Goal: Information Seeking & Learning: Find specific fact

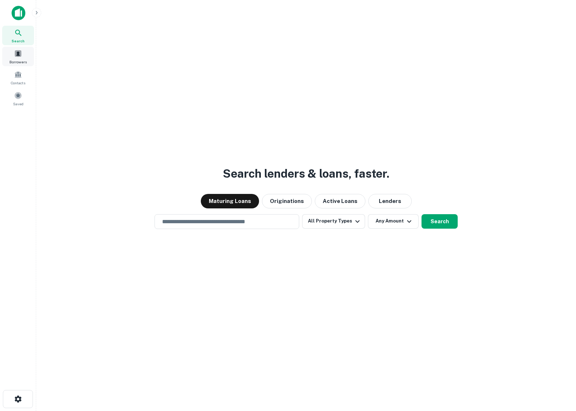
click at [17, 52] on span at bounding box center [18, 54] width 8 height 8
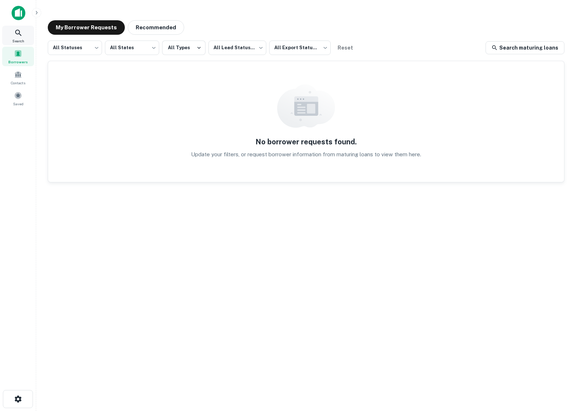
click at [21, 38] on span "Search" at bounding box center [18, 41] width 12 height 6
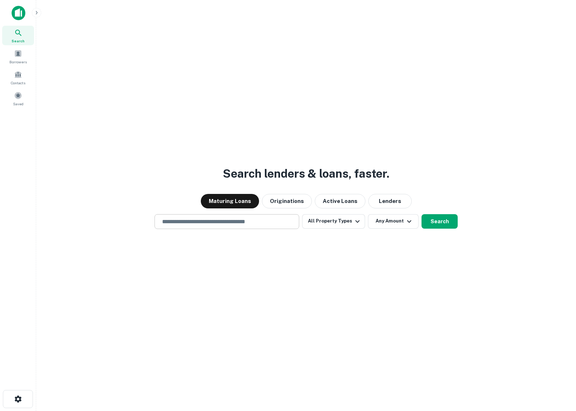
click at [187, 223] on input "text" at bounding box center [227, 222] width 138 height 8
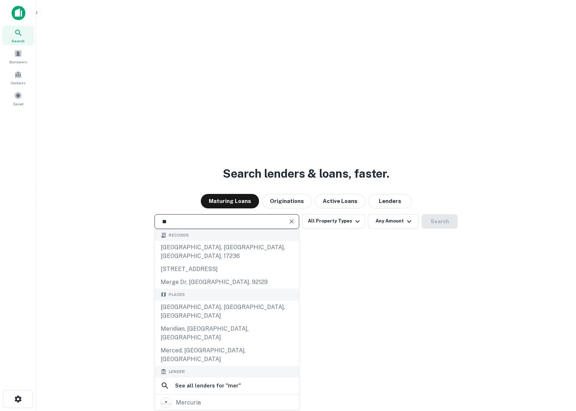
type input "*"
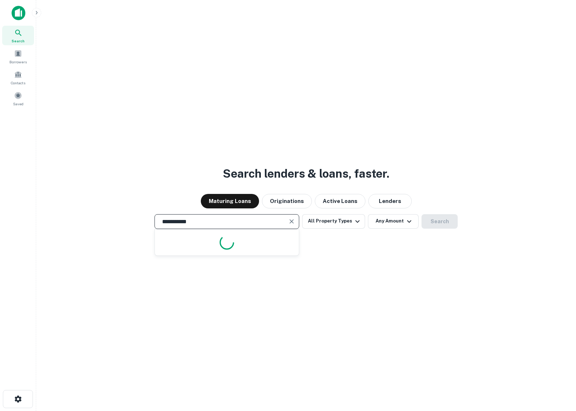
type input "**********"
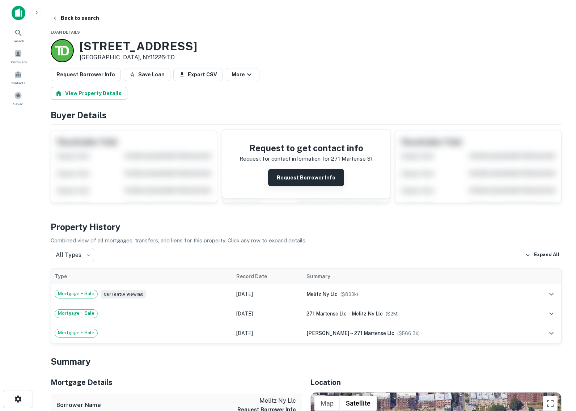
click at [303, 180] on button "Request Borrower Info" at bounding box center [306, 177] width 76 height 17
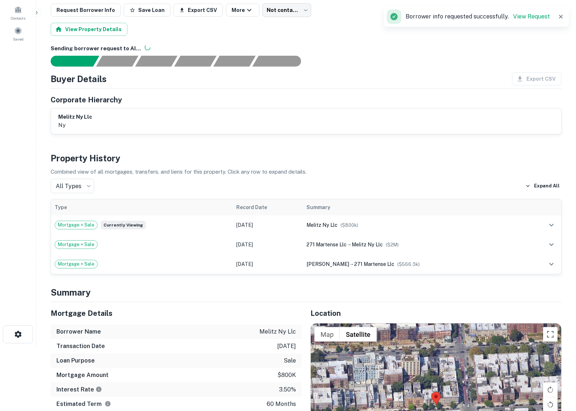
scroll to position [66, 0]
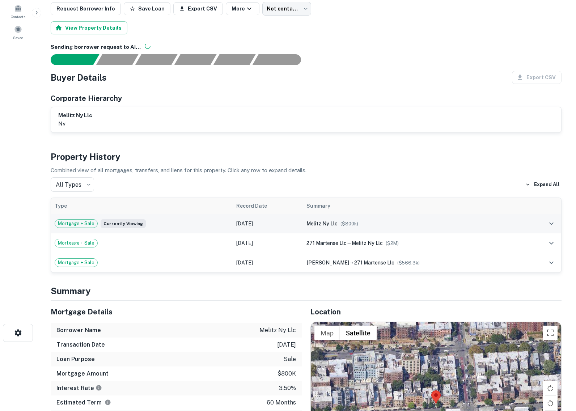
click at [553, 224] on icon "expand row" at bounding box center [551, 223] width 9 height 9
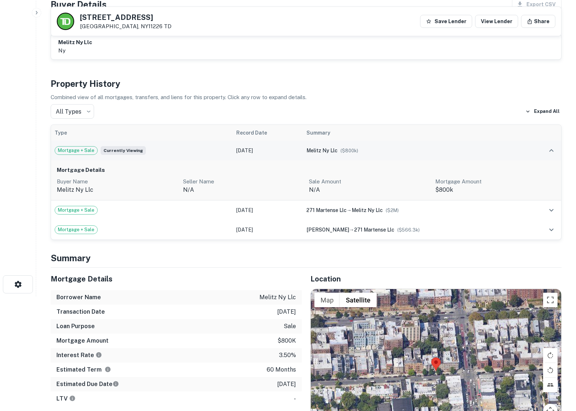
scroll to position [117, 0]
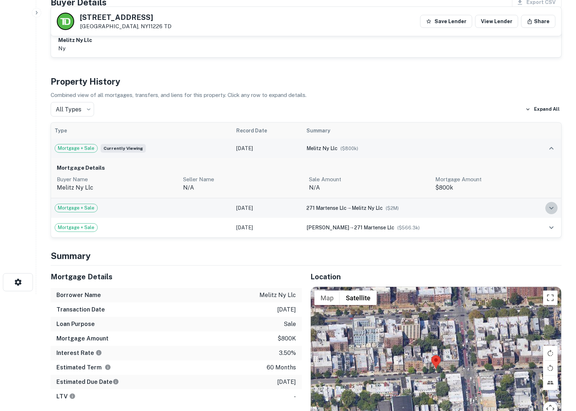
click at [551, 207] on icon "expand row" at bounding box center [551, 208] width 9 height 9
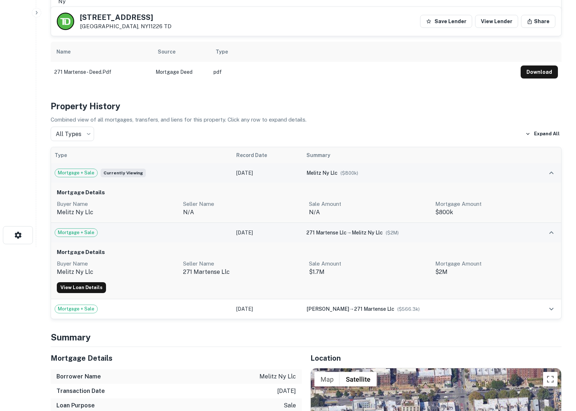
scroll to position [165, 0]
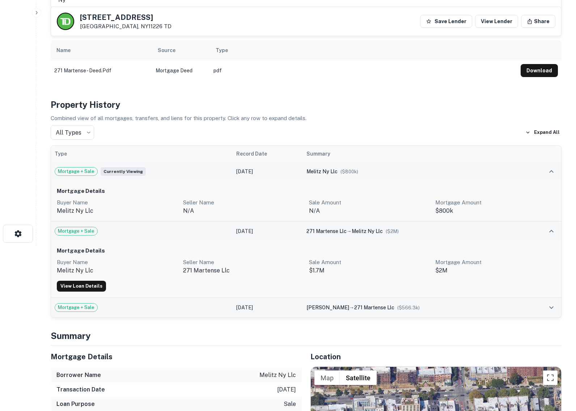
click at [552, 307] on icon "expand row" at bounding box center [551, 307] width 9 height 9
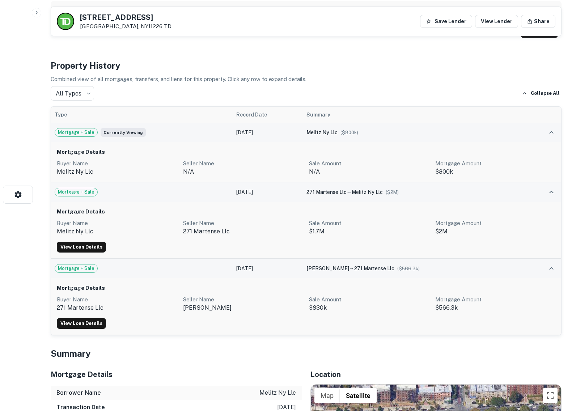
scroll to position [201, 0]
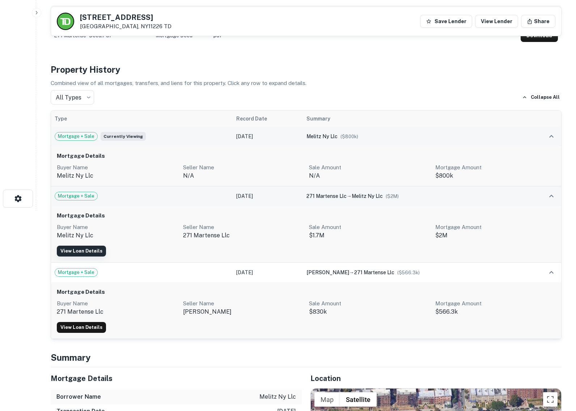
click at [89, 249] on link "View Loan Details" at bounding box center [81, 251] width 49 height 11
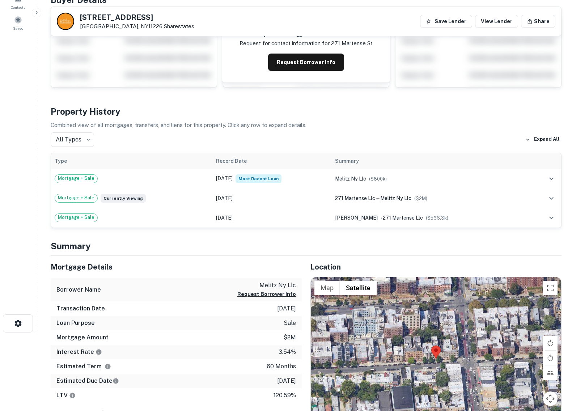
scroll to position [75, 0]
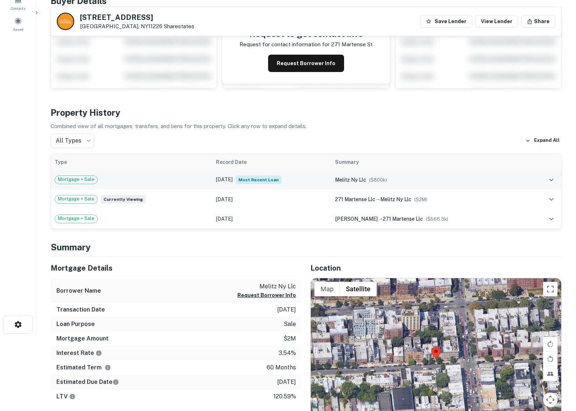
click at [87, 184] on td "Mortgage + Sale" at bounding box center [131, 180] width 161 height 20
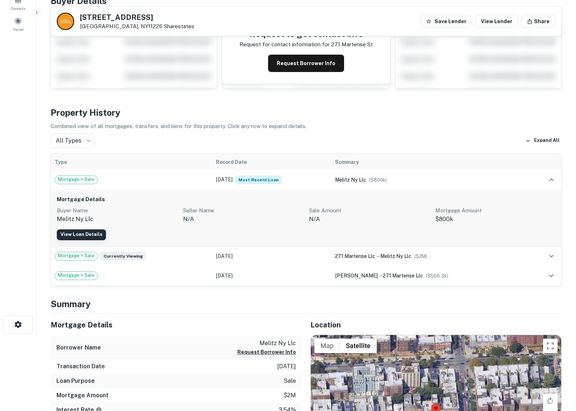
click at [93, 234] on link "View Loan Details" at bounding box center [81, 234] width 49 height 11
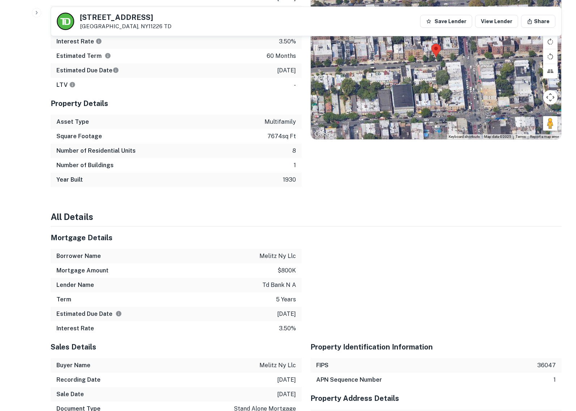
scroll to position [539, 0]
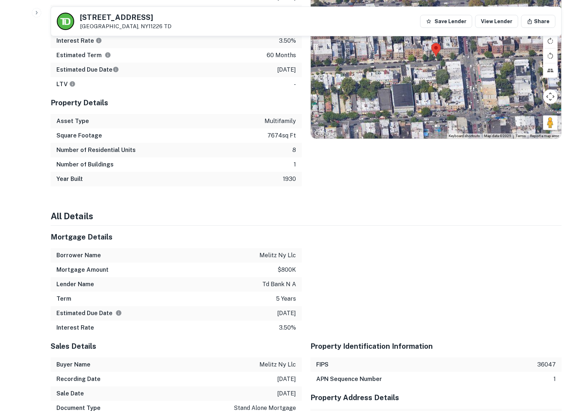
drag, startPoint x: 297, startPoint y: 313, endPoint x: 263, endPoint y: 313, distance: 34.0
click at [263, 313] on div "Estimated Due Date 11/19/2024" at bounding box center [176, 313] width 251 height 14
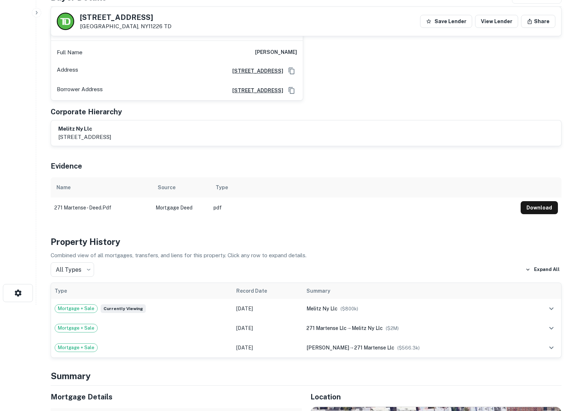
scroll to position [105, 0]
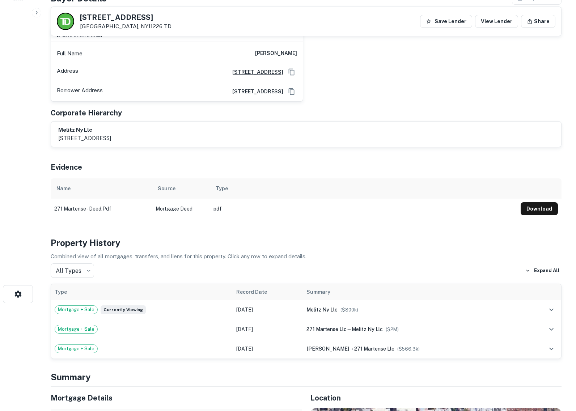
click at [216, 207] on td "pdf" at bounding box center [363, 209] width 307 height 20
click at [546, 209] on button "Download" at bounding box center [539, 208] width 37 height 13
